Goal: Information Seeking & Learning: Learn about a topic

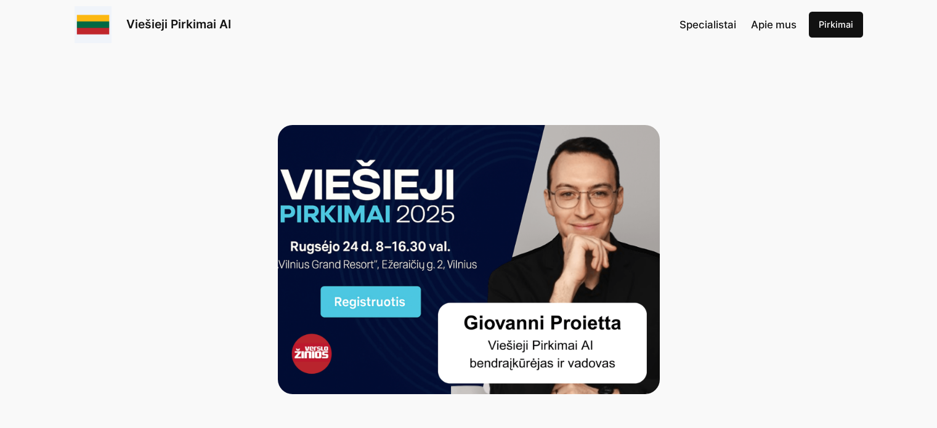
scroll to position [343, 0]
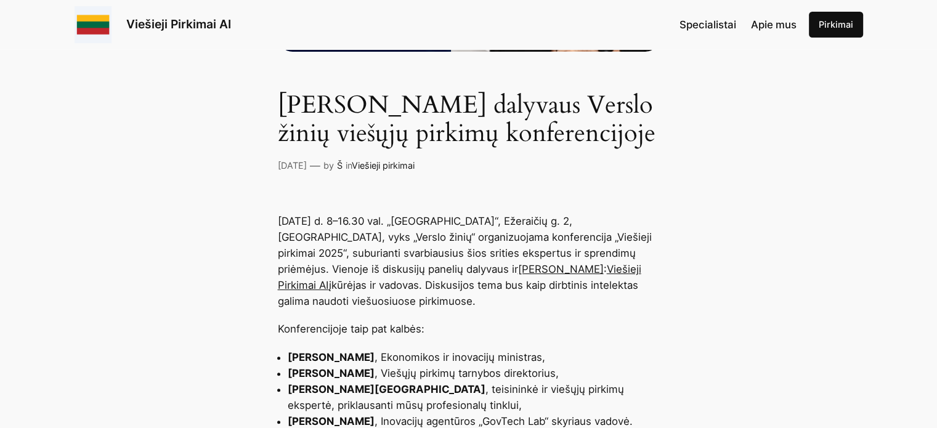
click at [516, 153] on div "[PERSON_NAME] dalyvaus Verslo žinių viešųjų pirkimų konferencijoje [DATE] — by …" at bounding box center [469, 132] width 382 height 83
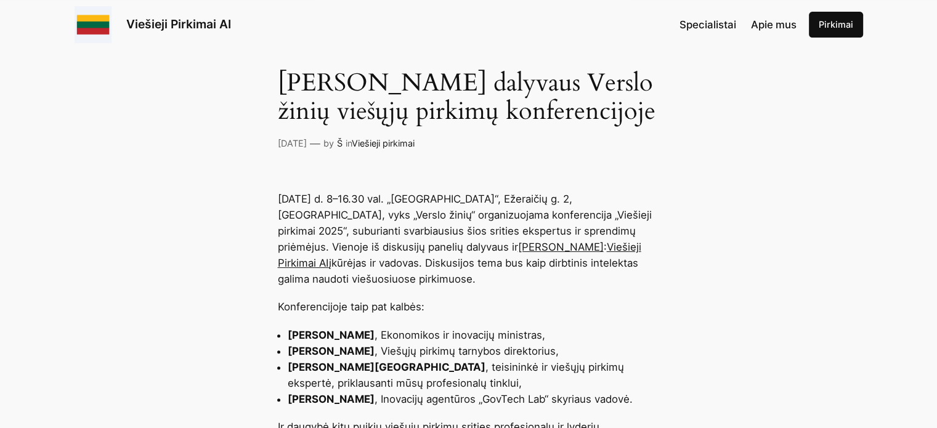
scroll to position [367, 0]
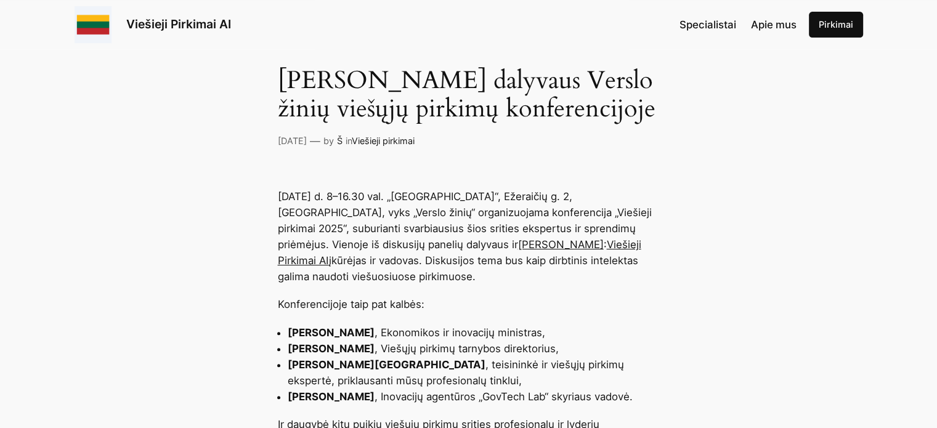
drag, startPoint x: 568, startPoint y: 78, endPoint x: 665, endPoint y: 113, distance: 102.9
copy h1 "Verslo žinių viešųjų pirkimų konferencijoje"
click at [542, 278] on p "[DATE] d. 8–16.30 val. „[GEOGRAPHIC_DATA]“, Ežeraičių g. 2, [GEOGRAPHIC_DATA], …" at bounding box center [469, 237] width 382 height 96
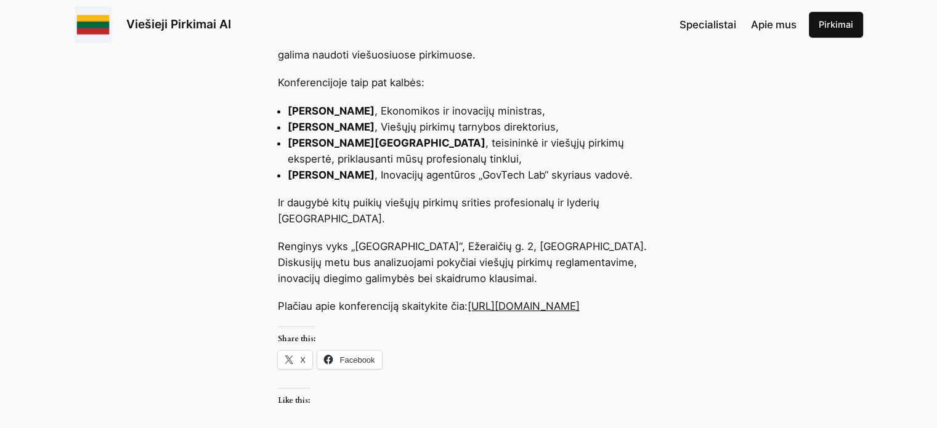
scroll to position [614, 0]
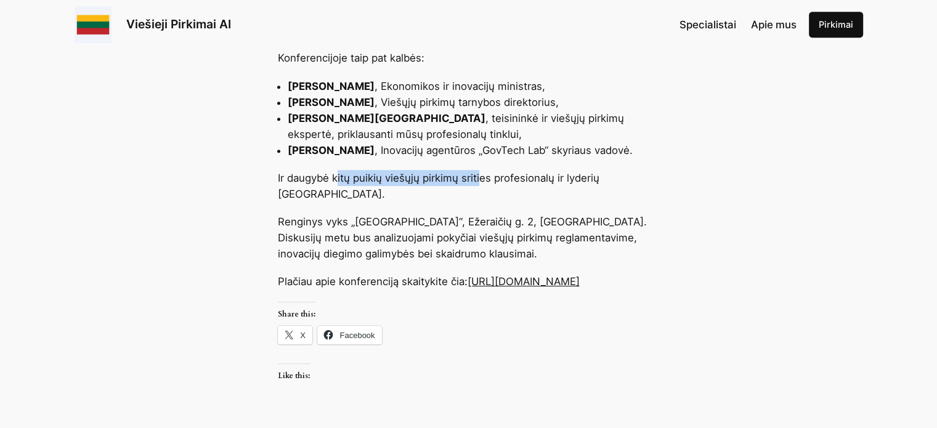
drag, startPoint x: 338, startPoint y: 174, endPoint x: 480, endPoint y: 160, distance: 142.4
click at [480, 160] on div "[DATE] d. 8–16.30 val. „[GEOGRAPHIC_DATA]“, Ežeraičių g. 2, [GEOGRAPHIC_DATA], …" at bounding box center [468, 182] width 937 height 480
click at [490, 177] on p "Ir daugybė kitų puikių viešųjų pirkimų srities profesionalų ir lyderių [GEOGRAP…" at bounding box center [469, 186] width 382 height 32
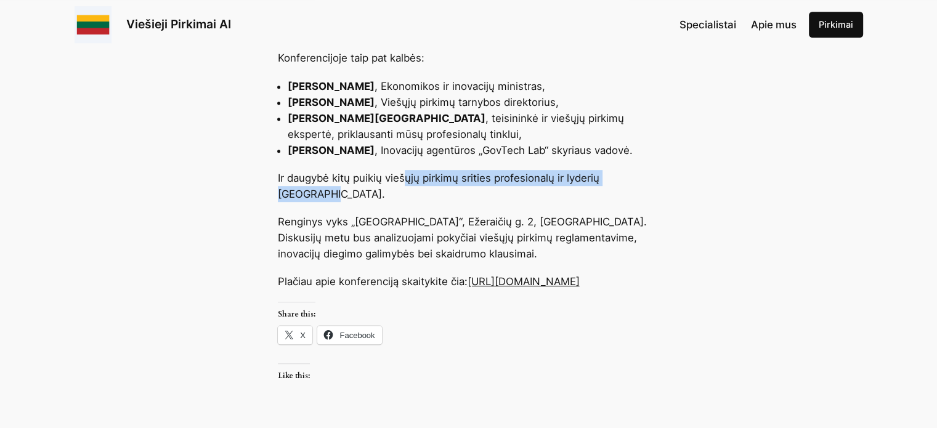
drag, startPoint x: 404, startPoint y: 177, endPoint x: 649, endPoint y: 176, distance: 244.7
click at [649, 176] on p "Ir daugybė kitų puikių viešųjų pirkimų srities profesionalų ir lyderių [GEOGRAP…" at bounding box center [469, 186] width 382 height 32
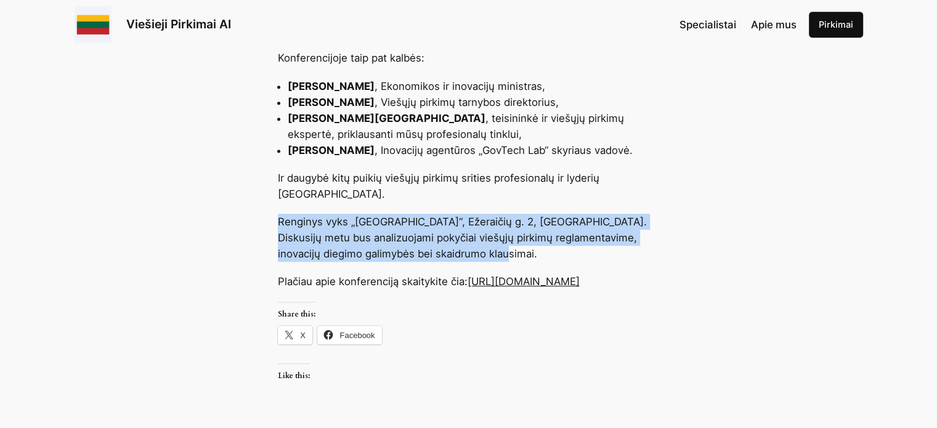
drag, startPoint x: 278, startPoint y: 206, endPoint x: 626, endPoint y: 243, distance: 350.1
click at [626, 243] on p "Renginys vyks „[GEOGRAPHIC_DATA]“, Ežeraičių g. 2, [GEOGRAPHIC_DATA]. Diskusijų…" at bounding box center [469, 238] width 382 height 48
click at [488, 239] on p "Renginys vyks „[GEOGRAPHIC_DATA]“, Ežeraičių g. 2, [GEOGRAPHIC_DATA]. Diskusijų…" at bounding box center [469, 238] width 382 height 48
drag, startPoint x: 412, startPoint y: 213, endPoint x: 468, endPoint y: 245, distance: 65.1
click at [468, 245] on p "Renginys vyks „[GEOGRAPHIC_DATA]“, Ežeraičių g. 2, [GEOGRAPHIC_DATA]. Diskusijų…" at bounding box center [469, 238] width 382 height 48
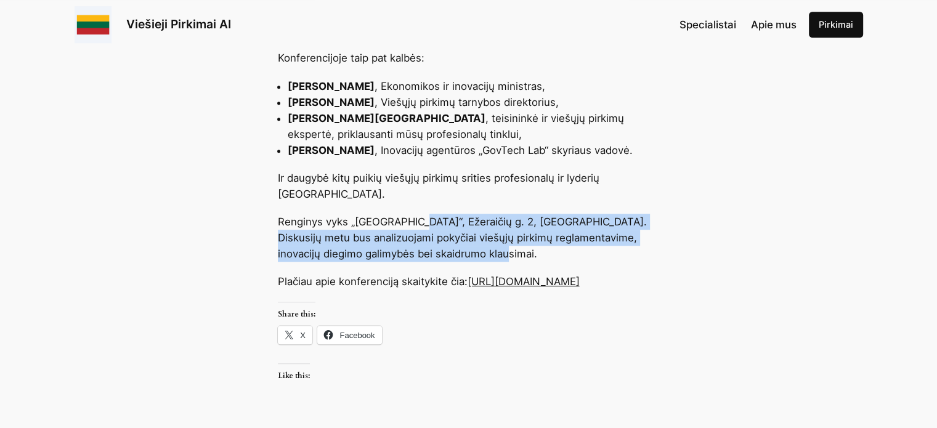
click at [468, 245] on p "Renginys vyks „[GEOGRAPHIC_DATA]“, Ežeraičių g. 2, [GEOGRAPHIC_DATA]. Diskusijų…" at bounding box center [469, 238] width 382 height 48
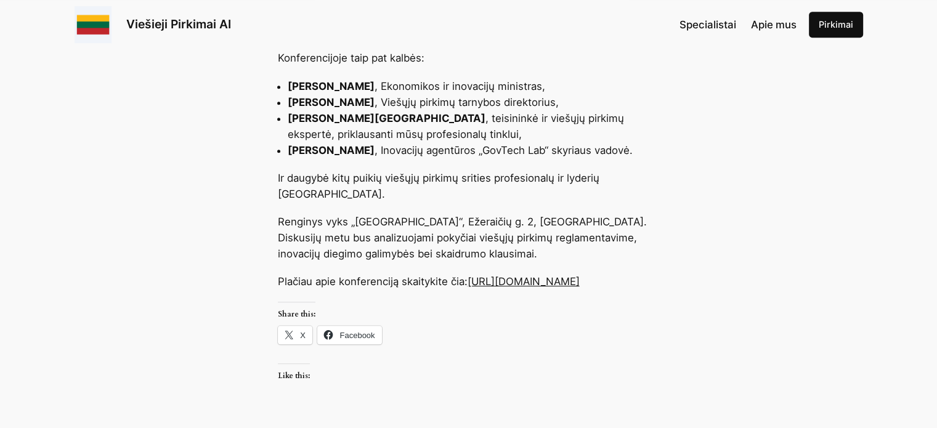
click at [496, 275] on link "[URL][DOMAIN_NAME]" at bounding box center [524, 281] width 112 height 12
